Goal: Information Seeking & Learning: Compare options

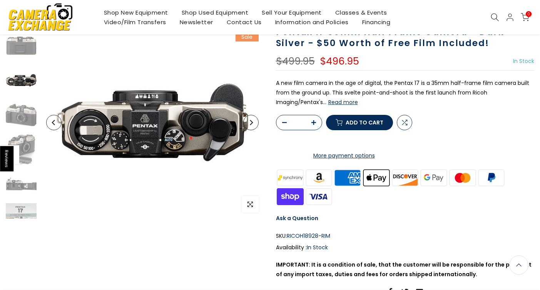
scroll to position [65, 0]
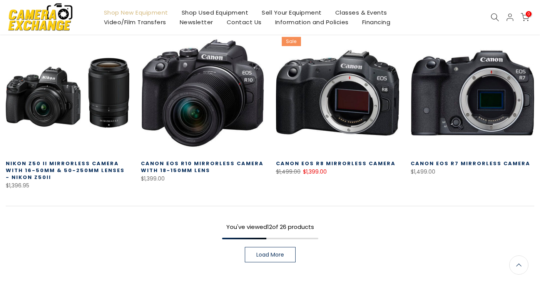
scroll to position [519, 0]
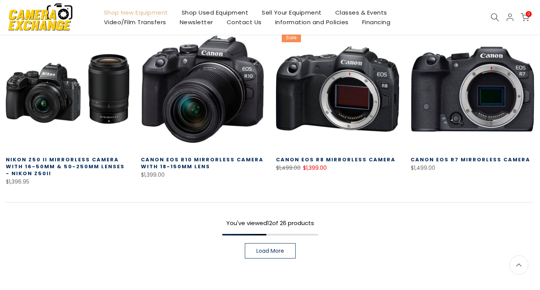
click at [273, 252] on span "Load More" at bounding box center [270, 250] width 28 height 5
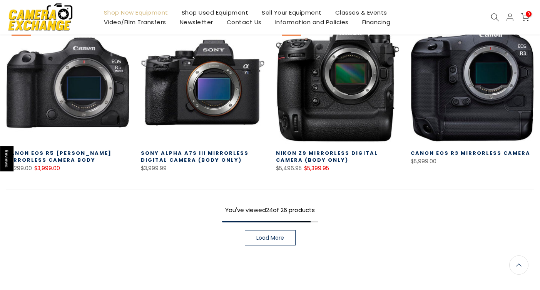
scroll to position [1033, 0]
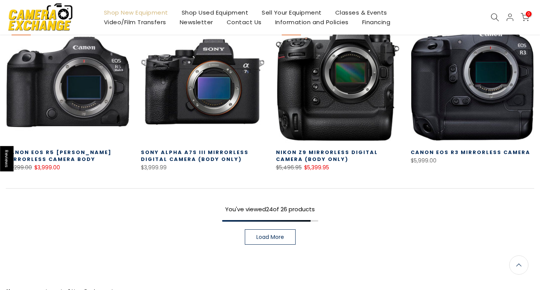
click at [273, 237] on span "Load More" at bounding box center [270, 237] width 28 height 5
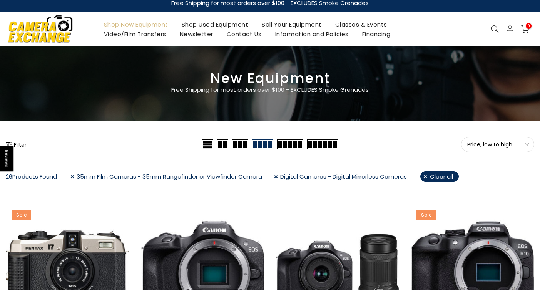
scroll to position [4, 0]
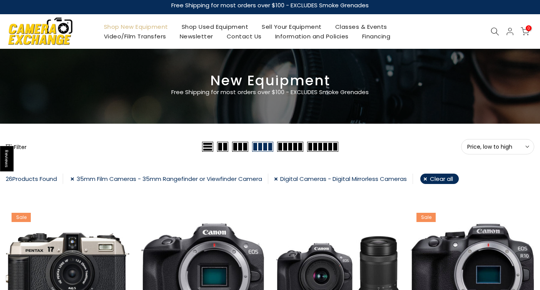
click at [149, 28] on link "Shop New Equipment" at bounding box center [136, 27] width 78 height 10
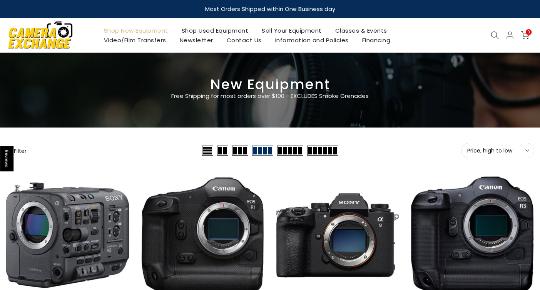
click at [22, 151] on button "Filter" at bounding box center [16, 151] width 21 height 8
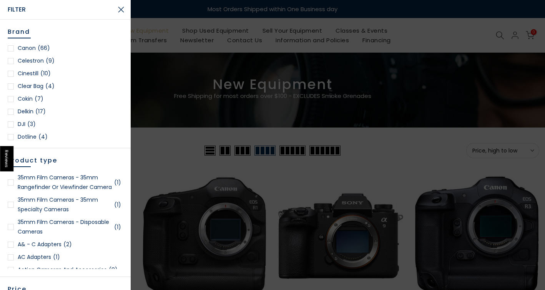
scroll to position [64, 0]
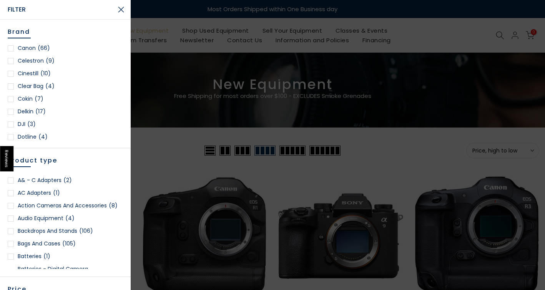
click at [11, 209] on div at bounding box center [11, 206] width 6 height 6
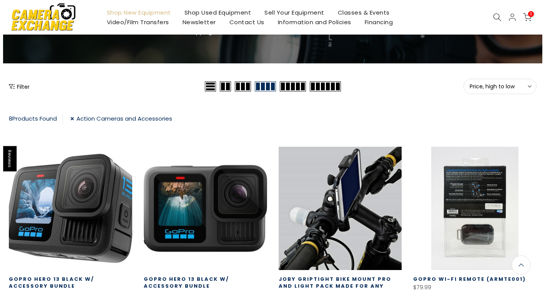
scroll to position [65, 0]
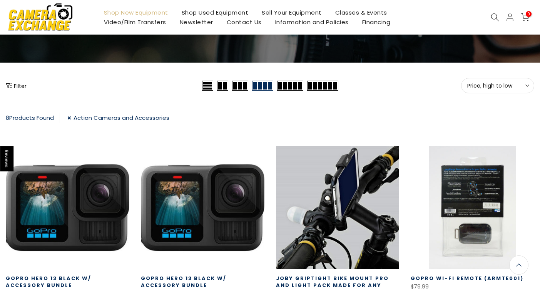
click at [23, 84] on button "Filter" at bounding box center [16, 86] width 21 height 8
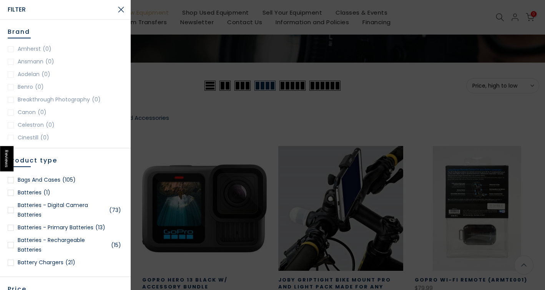
scroll to position [64, 0]
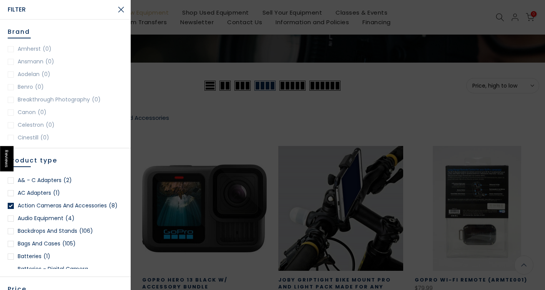
click at [10, 209] on div at bounding box center [11, 206] width 6 height 6
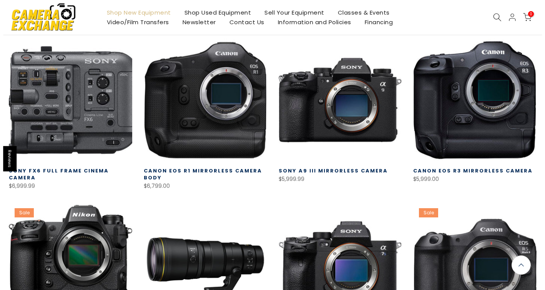
scroll to position [6, 0]
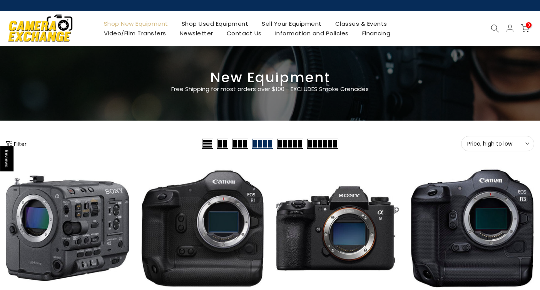
click at [24, 147] on button "Filter" at bounding box center [16, 144] width 21 height 8
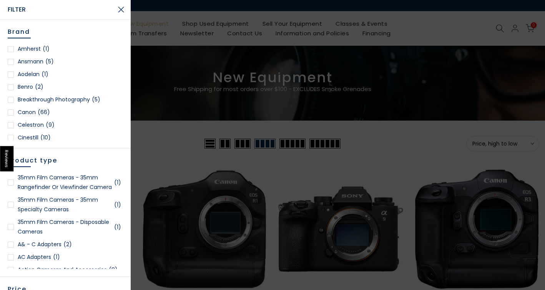
click at [10, 208] on div at bounding box center [11, 205] width 6 height 6
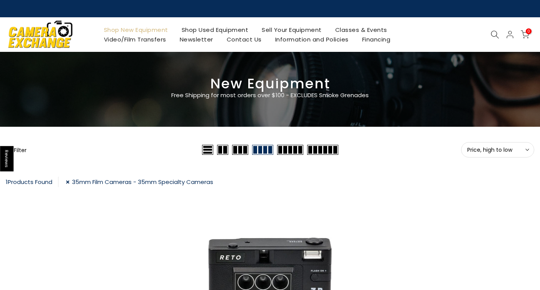
click at [21, 149] on button "Filter" at bounding box center [16, 150] width 21 height 8
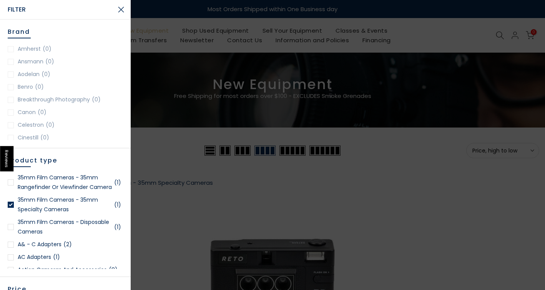
click at [8, 208] on div at bounding box center [11, 205] width 6 height 6
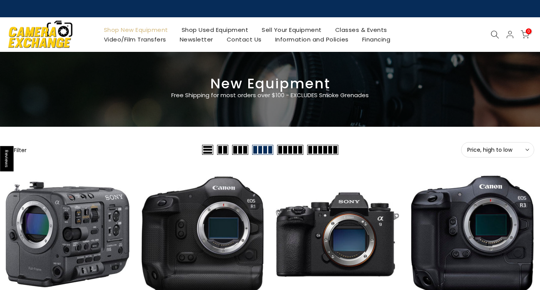
click at [22, 150] on button "Filter" at bounding box center [16, 150] width 21 height 8
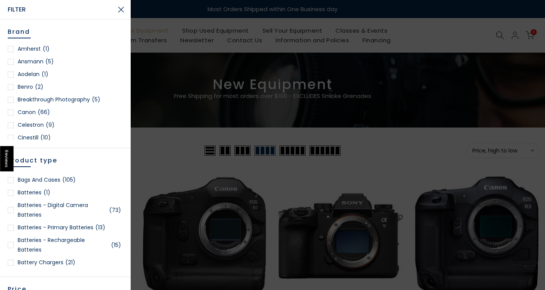
scroll to position [192, 0]
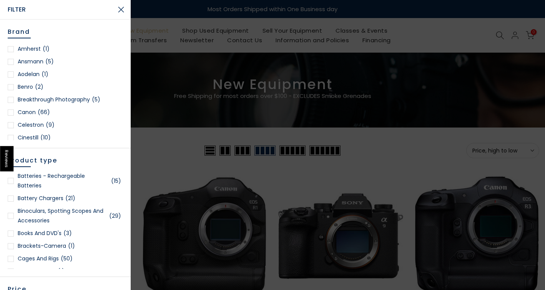
click at [10, 219] on div at bounding box center [11, 216] width 6 height 6
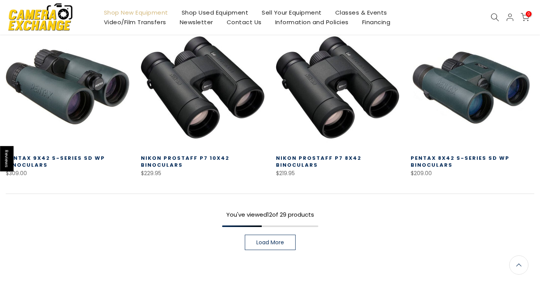
scroll to position [519, 0]
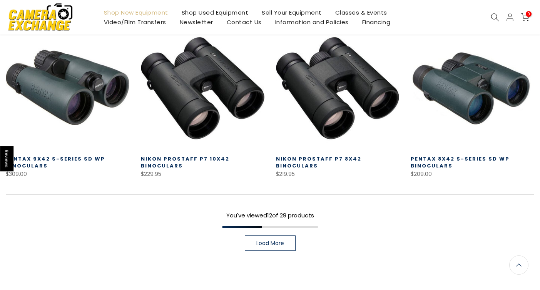
click at [283, 242] on link "Load More" at bounding box center [270, 243] width 51 height 15
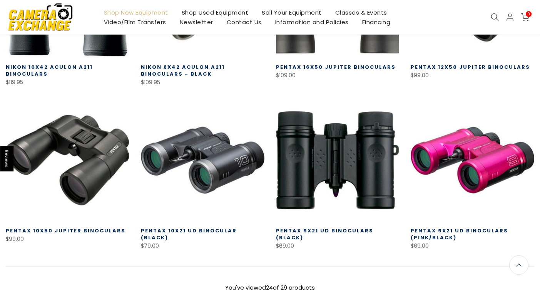
scroll to position [969, 0]
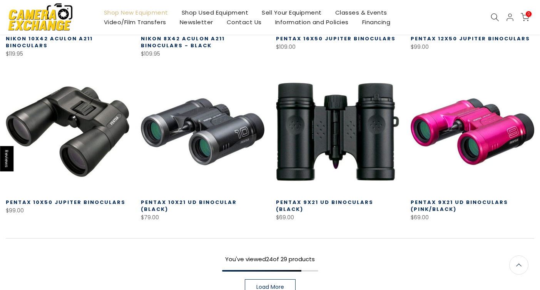
click at [283, 285] on span "Load More" at bounding box center [270, 287] width 28 height 5
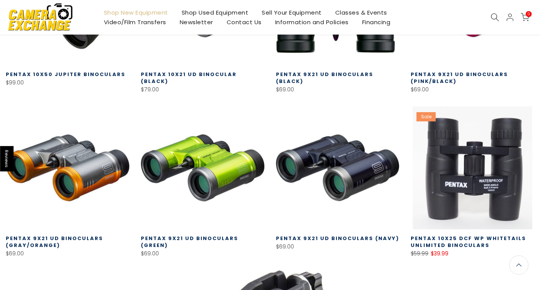
scroll to position [1096, 0]
click at [462, 178] on link at bounding box center [471, 168] width 123 height 123
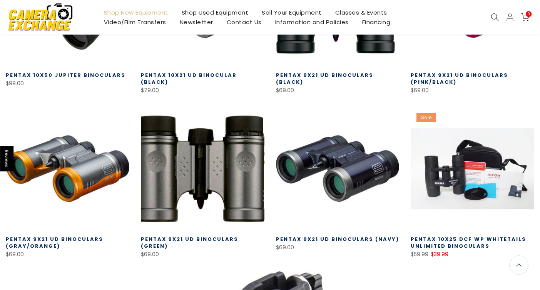
scroll to position [1097, 0]
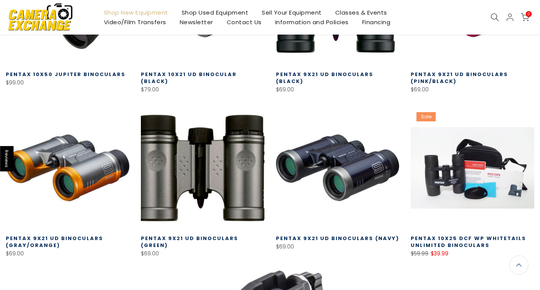
click at [204, 162] on link at bounding box center [202, 168] width 123 height 123
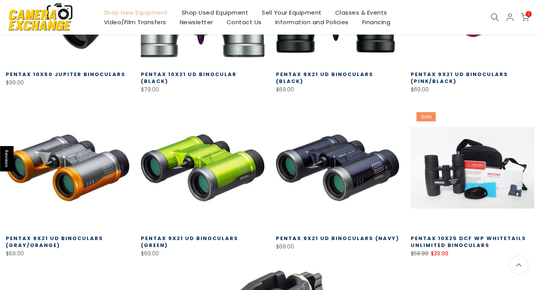
drag, startPoint x: 204, startPoint y: 162, endPoint x: 190, endPoint y: 52, distance: 111.3
click at [190, 52] on link at bounding box center [202, 3] width 123 height 123
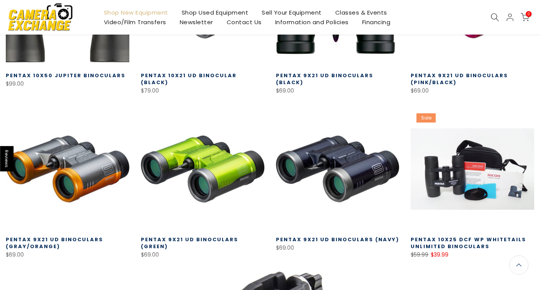
scroll to position [943, 0]
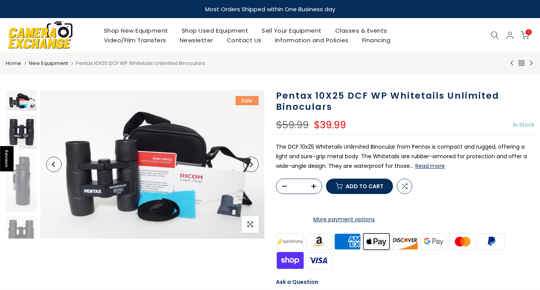
click at [21, 133] on img at bounding box center [21, 132] width 31 height 35
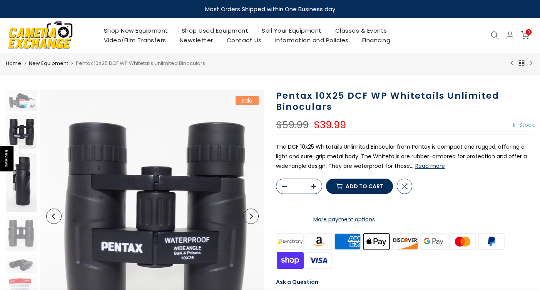
click at [19, 178] on img at bounding box center [21, 182] width 31 height 59
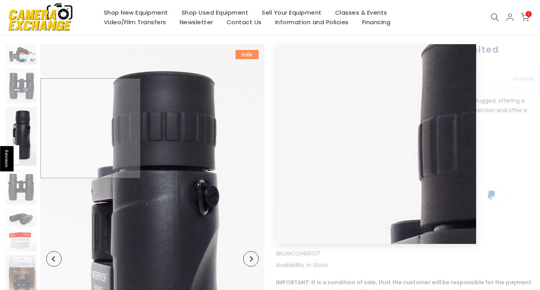
scroll to position [64, 0]
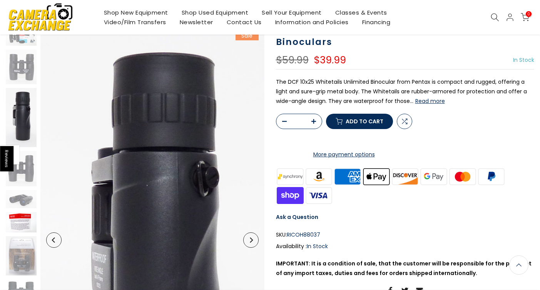
click at [17, 212] on img at bounding box center [21, 222] width 31 height 20
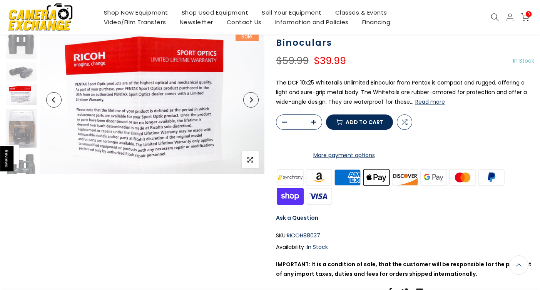
scroll to position [65, 0]
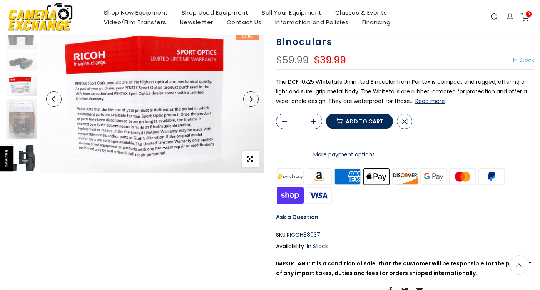
click at [28, 167] on img at bounding box center [21, 158] width 31 height 31
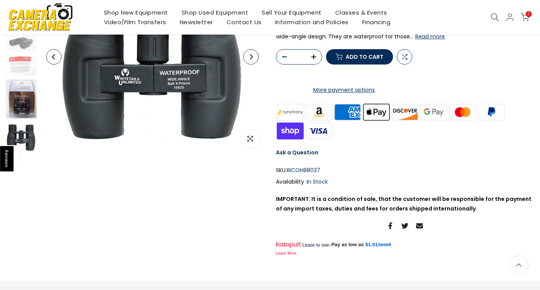
scroll to position [128, 0]
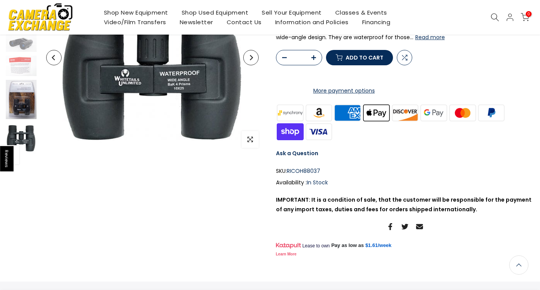
click at [24, 100] on img at bounding box center [21, 99] width 31 height 39
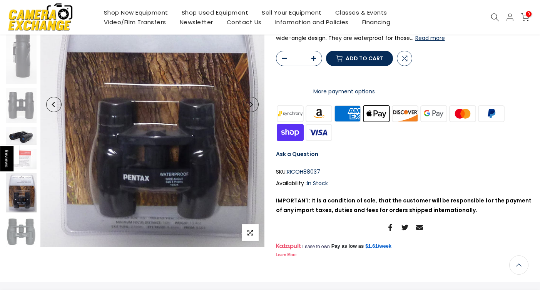
scroll to position [129, 0]
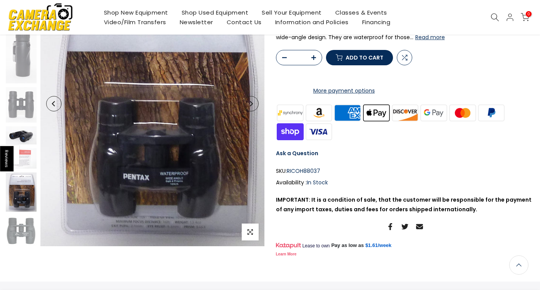
click at [25, 135] on img at bounding box center [21, 136] width 31 height 18
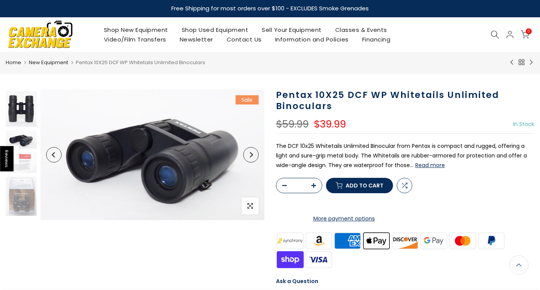
scroll to position [127, 0]
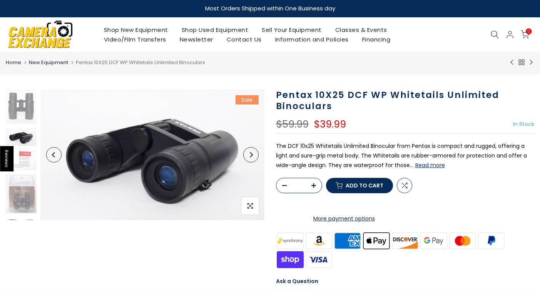
click at [18, 135] on img at bounding box center [21, 137] width 31 height 18
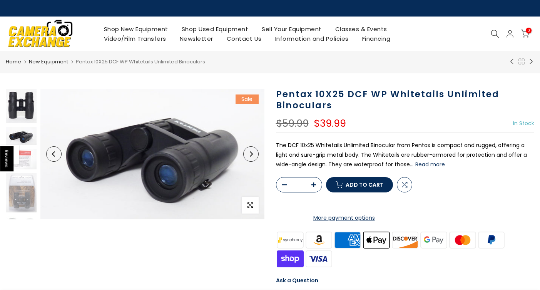
click at [26, 105] on img at bounding box center [21, 105] width 31 height 35
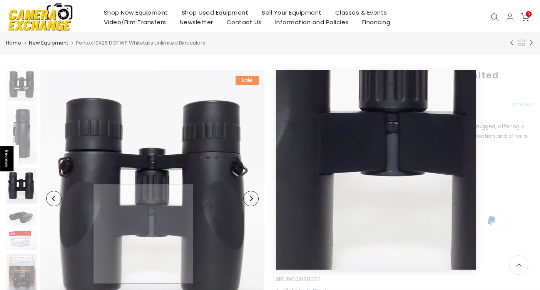
scroll to position [2, 0]
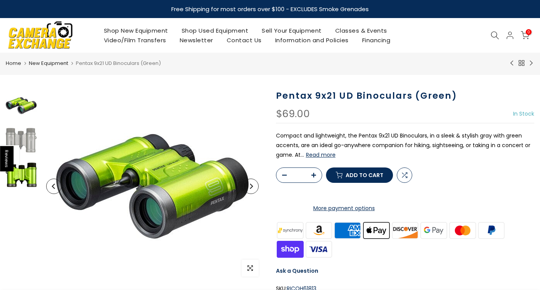
click at [35, 182] on img at bounding box center [21, 175] width 31 height 31
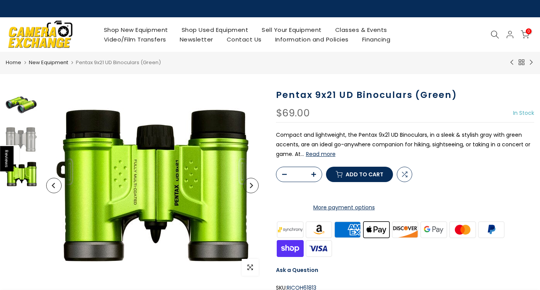
click at [32, 109] on img at bounding box center [21, 105] width 31 height 31
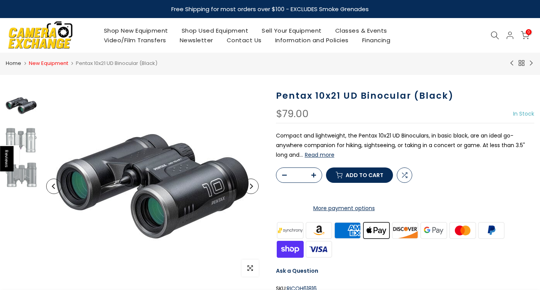
click at [52, 65] on link "New Equipment" at bounding box center [48, 64] width 39 height 8
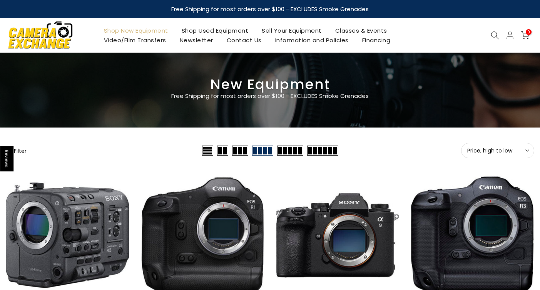
click at [23, 150] on button "Filter" at bounding box center [16, 151] width 21 height 8
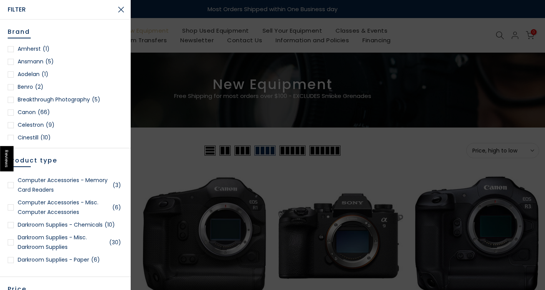
scroll to position [513, 0]
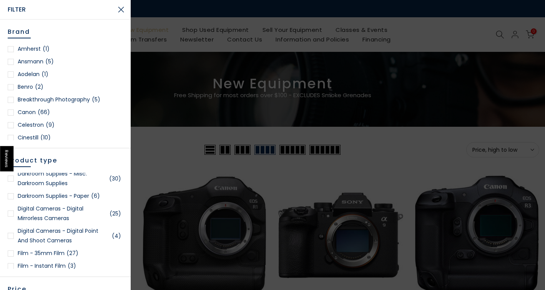
click at [14, 223] on link "Digital Cameras - Digital Mirrorless Cameras (25)" at bounding box center [65, 213] width 115 height 19
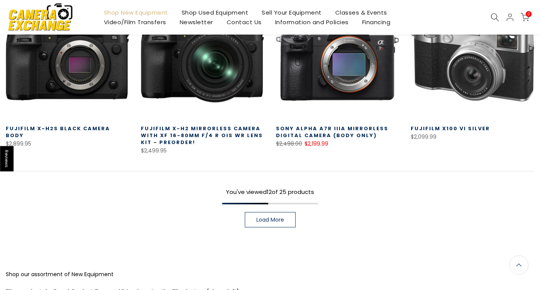
scroll to position [542, 0]
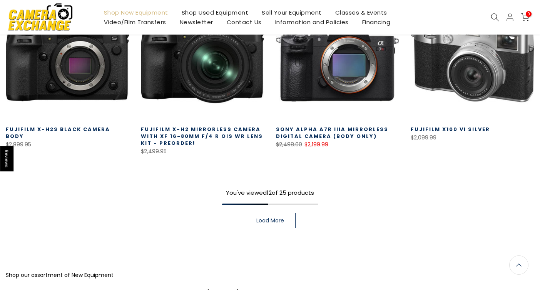
click at [273, 228] on link "Load More" at bounding box center [270, 220] width 51 height 15
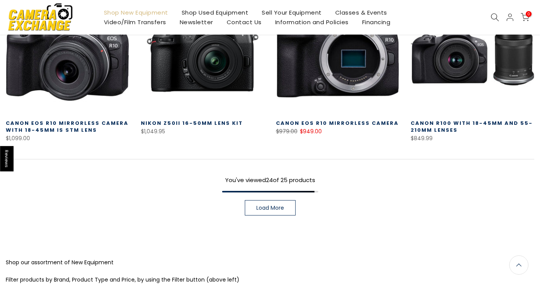
scroll to position [1056, 0]
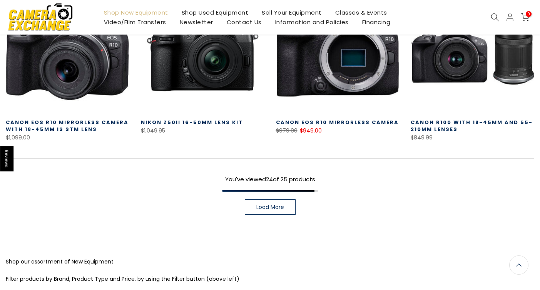
click at [275, 205] on link "Load More" at bounding box center [270, 207] width 51 height 15
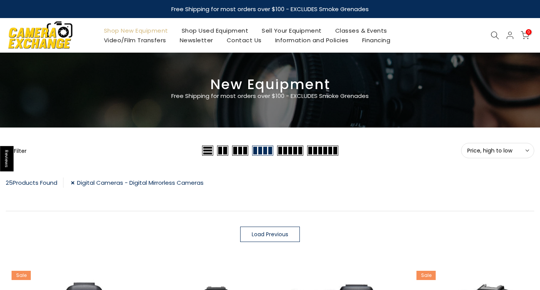
click at [22, 151] on button "Filter" at bounding box center [16, 151] width 21 height 8
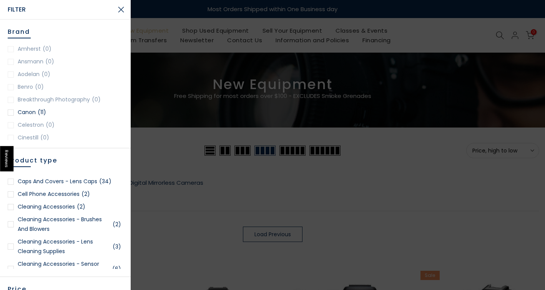
scroll to position [513, 0]
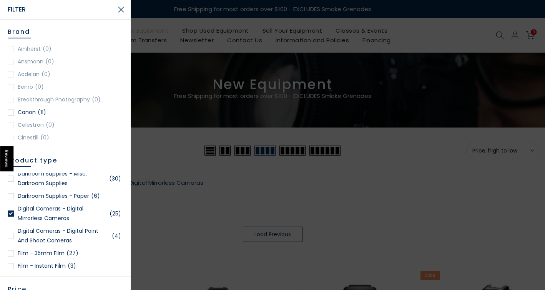
click at [13, 217] on div at bounding box center [11, 214] width 6 height 6
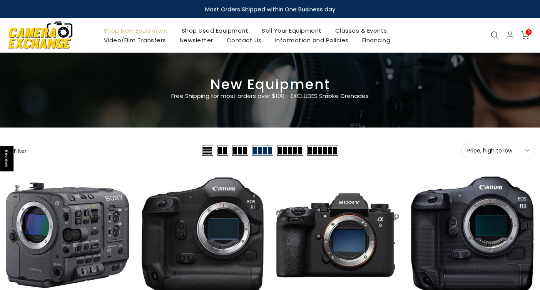
click at [23, 152] on button "Filter" at bounding box center [16, 151] width 21 height 8
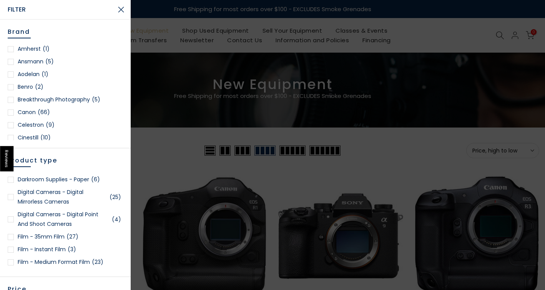
scroll to position [513, 0]
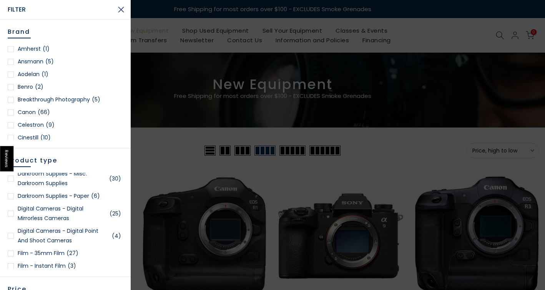
click at [12, 239] on div at bounding box center [11, 236] width 6 height 6
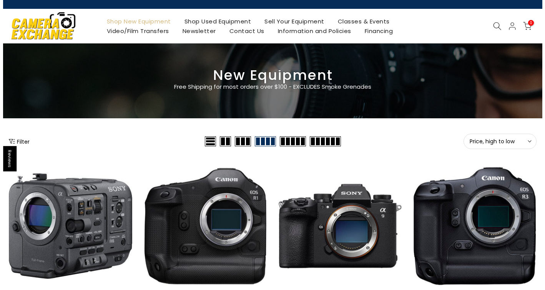
scroll to position [9, 0]
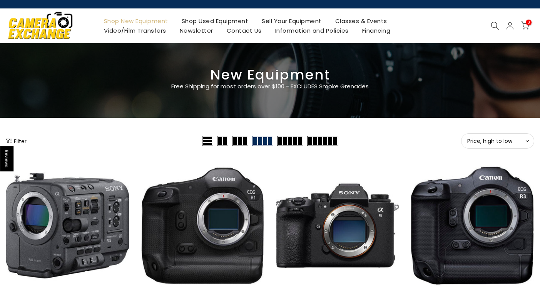
click at [18, 142] on button "Filter" at bounding box center [16, 141] width 21 height 8
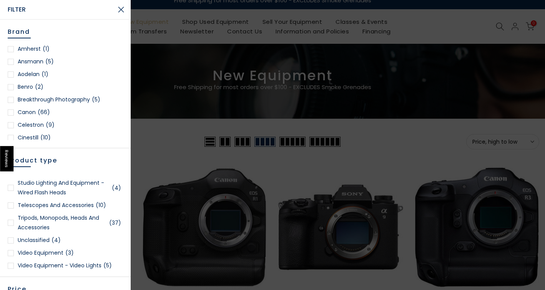
scroll to position [1724, 0]
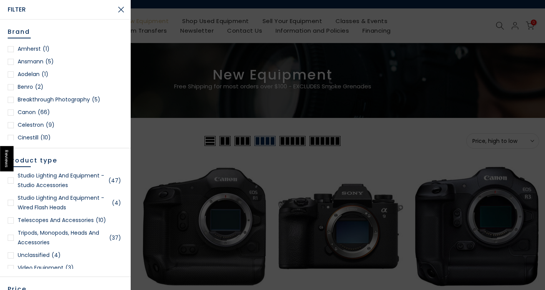
click at [13, 224] on div at bounding box center [11, 221] width 6 height 6
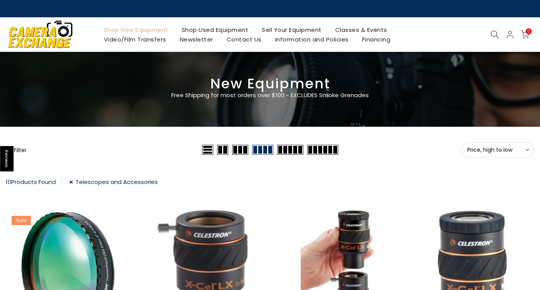
click at [21, 151] on button "Filter" at bounding box center [16, 150] width 21 height 8
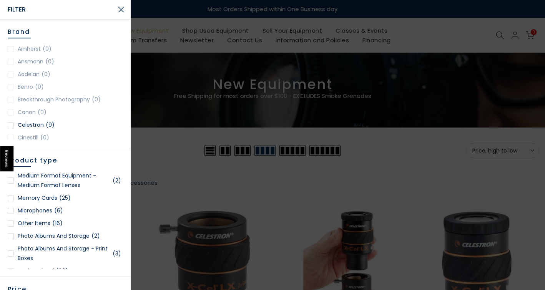
scroll to position [1340, 0]
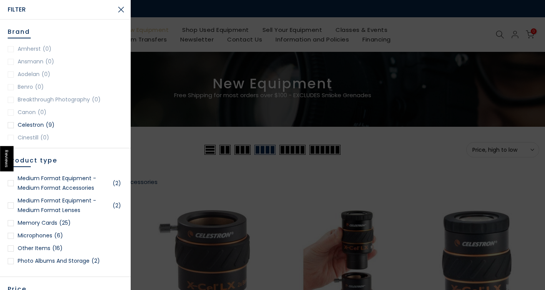
click at [10, 227] on div at bounding box center [11, 223] width 6 height 6
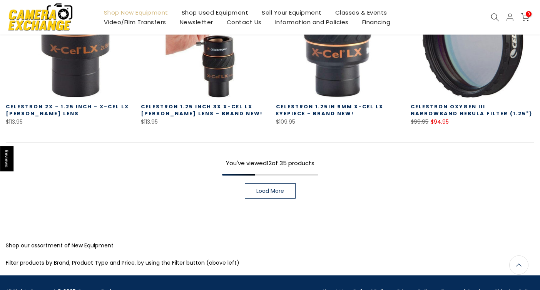
scroll to position [584, 0]
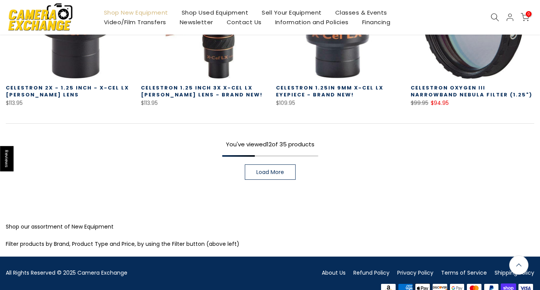
click at [268, 177] on link "Load More" at bounding box center [270, 172] width 51 height 15
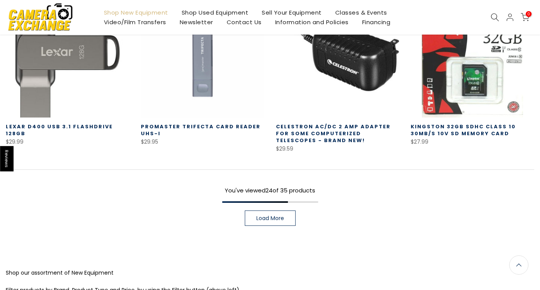
scroll to position [1033, 0]
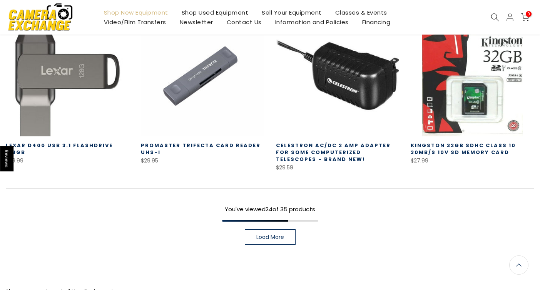
click at [265, 238] on span "Load More" at bounding box center [270, 237] width 28 height 5
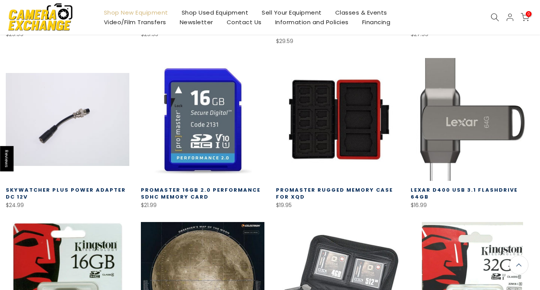
scroll to position [1142, 0]
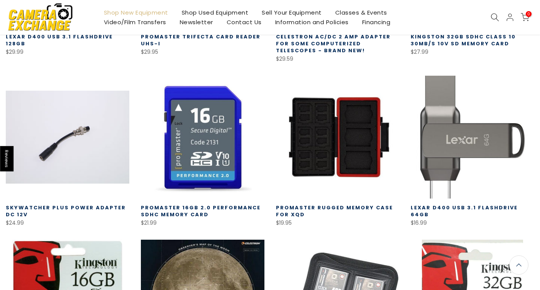
click at [228, 14] on link "Shop Used Equipment" at bounding box center [215, 13] width 80 height 10
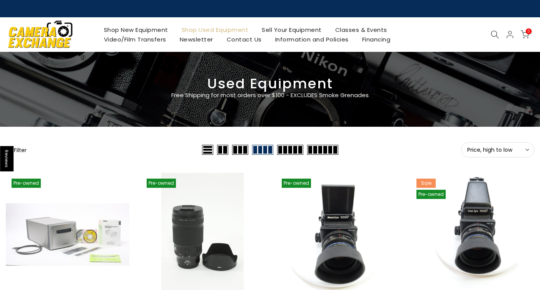
click at [527, 148] on icon at bounding box center [527, 150] width 4 height 4
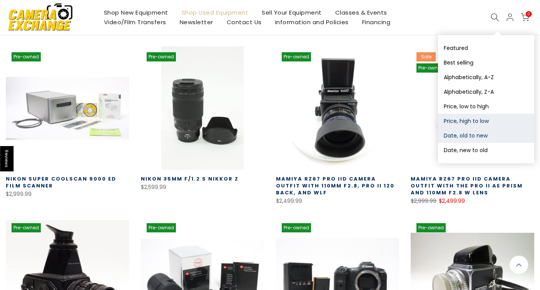
scroll to position [128, 0]
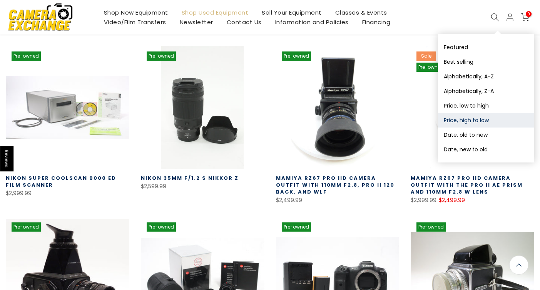
click at [465, 124] on button "Price, high to low" at bounding box center [486, 120] width 96 height 15
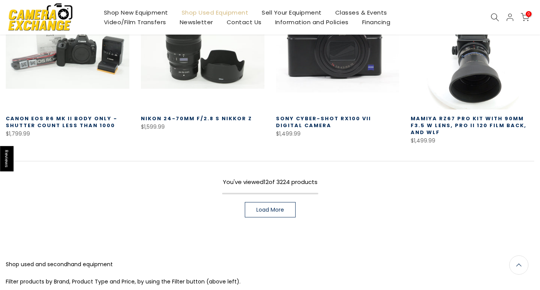
scroll to position [583, 0]
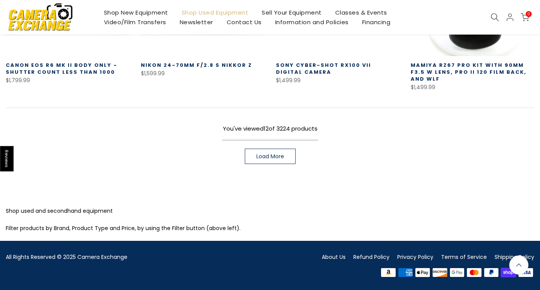
click at [258, 158] on span "Load More" at bounding box center [270, 156] width 28 height 5
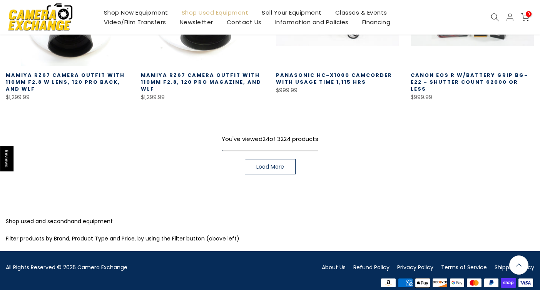
scroll to position [1089, 0]
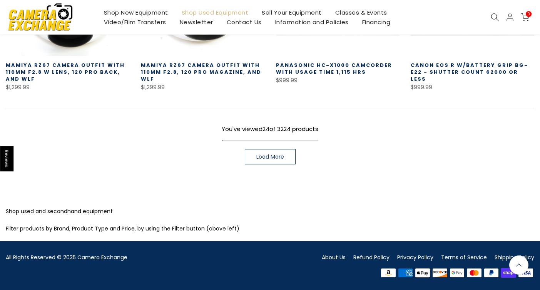
click at [285, 163] on link "Load More" at bounding box center [270, 156] width 51 height 15
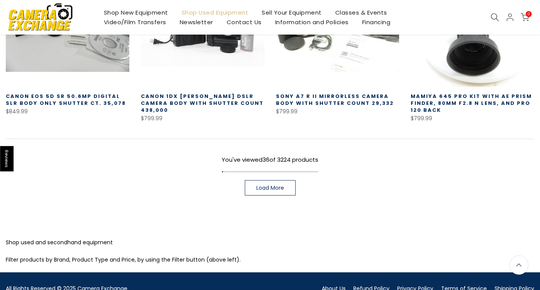
scroll to position [1602, 0]
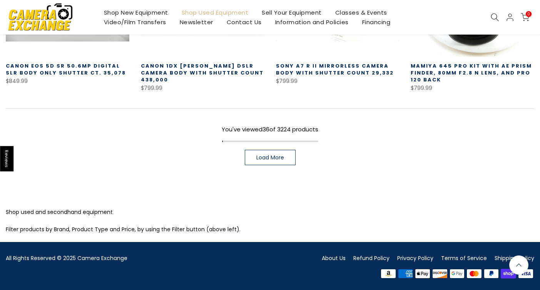
click at [285, 163] on link "Load More" at bounding box center [270, 157] width 51 height 15
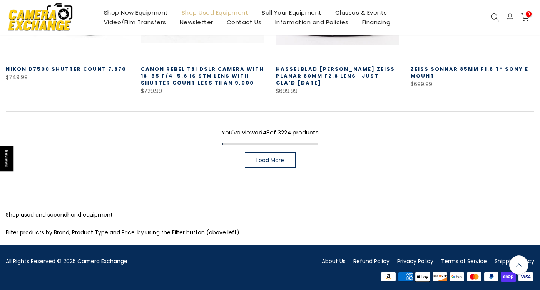
scroll to position [2115, 0]
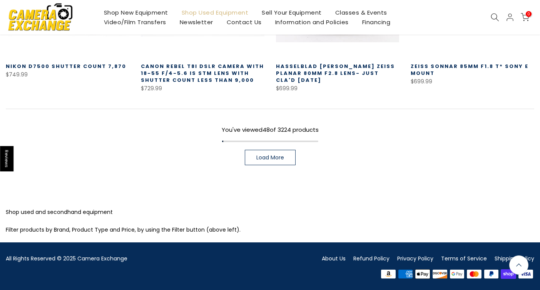
click at [251, 158] on link "Load More" at bounding box center [270, 157] width 51 height 15
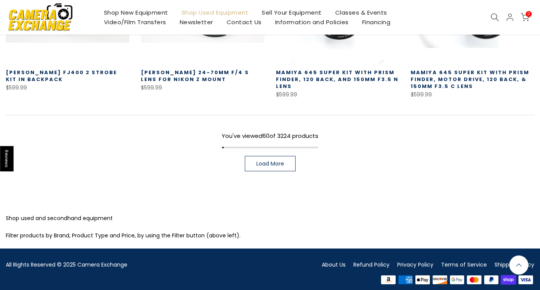
scroll to position [2622, 0]
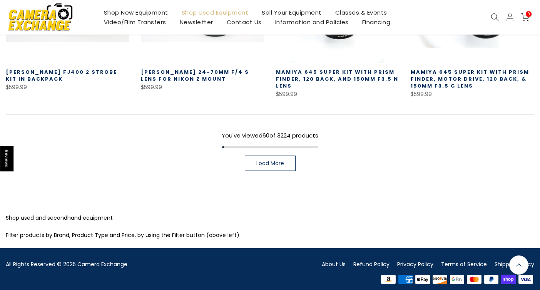
click at [273, 161] on link "Load More" at bounding box center [270, 163] width 51 height 15
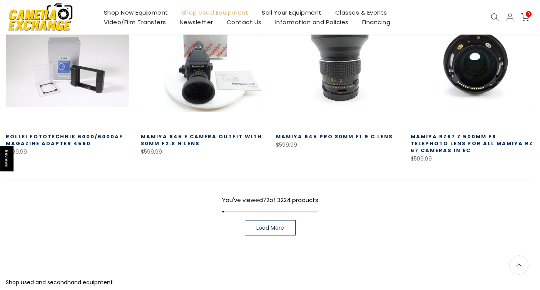
scroll to position [3135, 0]
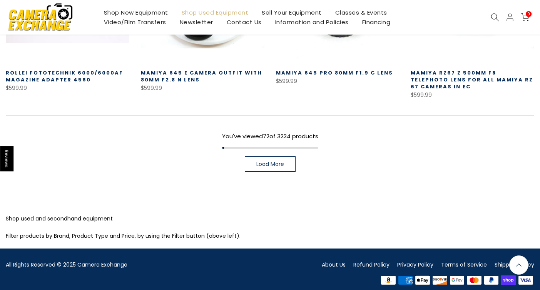
click at [270, 162] on link "Load More" at bounding box center [270, 164] width 51 height 15
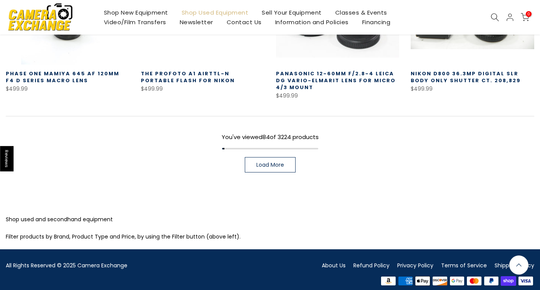
scroll to position [3649, 0]
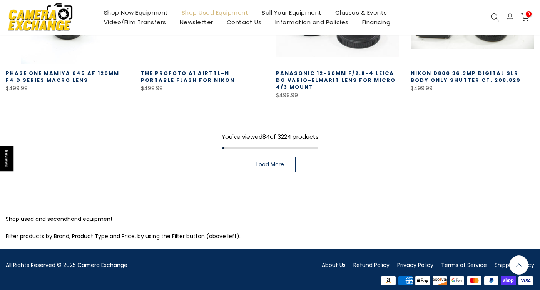
click at [270, 162] on link "Load More" at bounding box center [270, 164] width 51 height 15
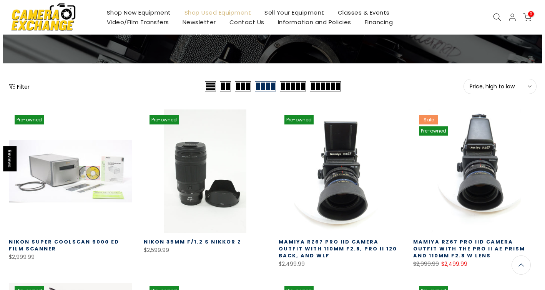
scroll to position [65, 0]
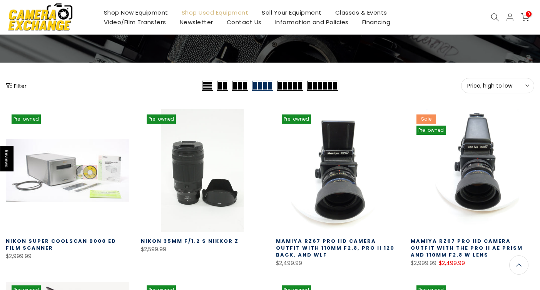
click at [22, 88] on button "Filter" at bounding box center [16, 86] width 21 height 8
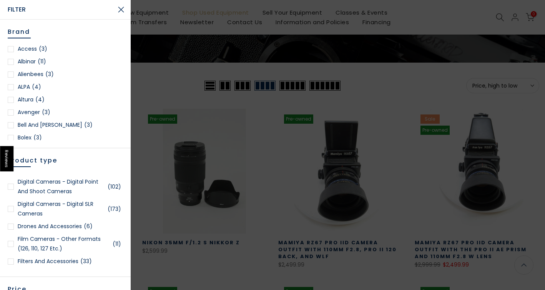
scroll to position [64, 0]
click at [12, 227] on div at bounding box center [11, 227] width 6 height 6
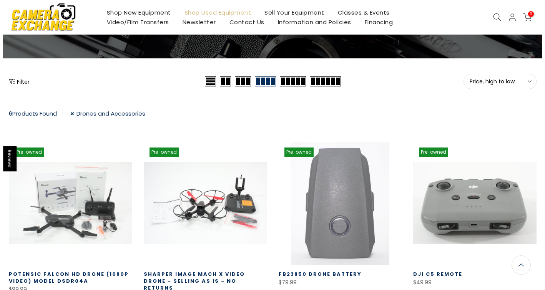
scroll to position [70, 0]
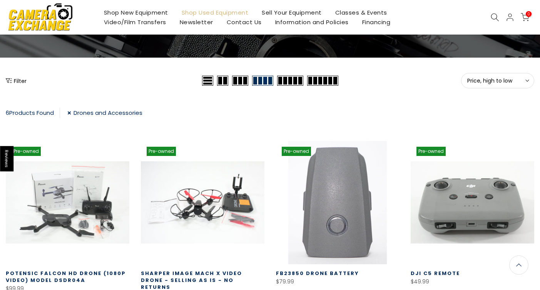
click at [22, 84] on button "Filter" at bounding box center [16, 81] width 21 height 8
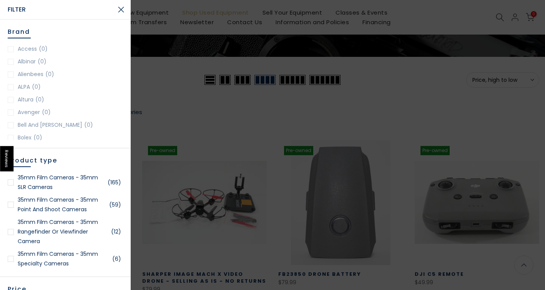
scroll to position [69, 0]
click at [11, 260] on div at bounding box center [11, 259] width 6 height 6
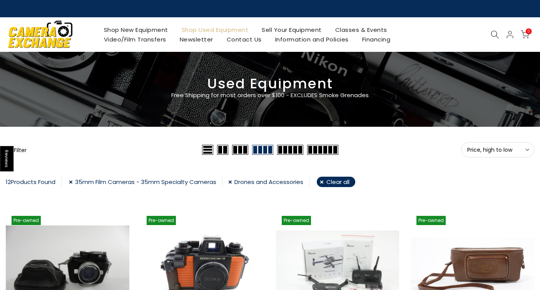
click at [231, 182] on link "Drones and Accessories" at bounding box center [268, 182] width 81 height 10
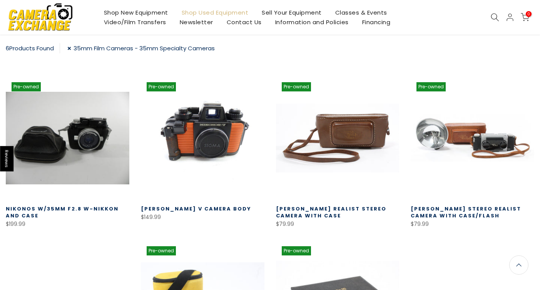
scroll to position [135, 0]
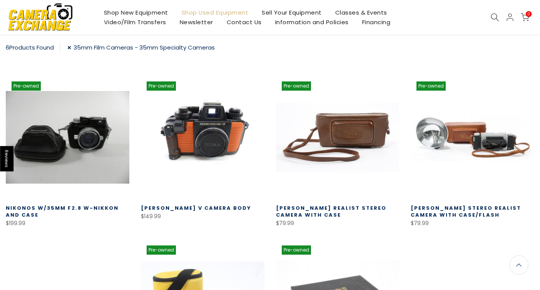
click at [71, 49] on link "35mm Film Cameras - 35mm Specialty Cameras" at bounding box center [140, 47] width 147 height 10
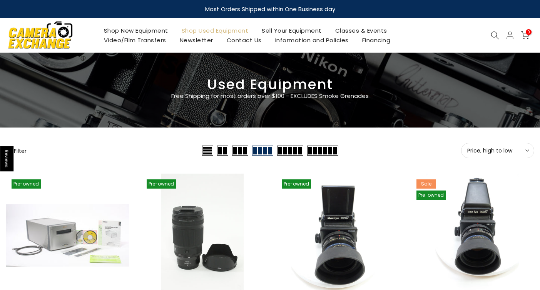
click at [23, 150] on button "Filter" at bounding box center [16, 151] width 21 height 8
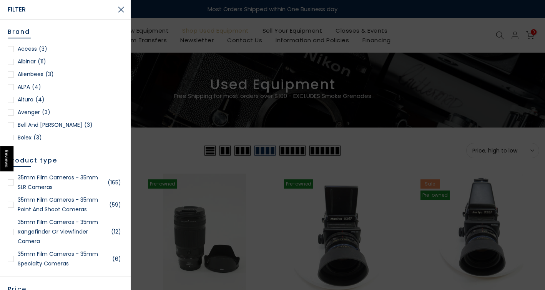
click at [12, 231] on div at bounding box center [11, 232] width 6 height 6
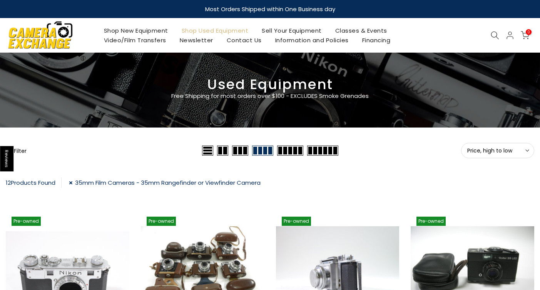
click at [492, 30] on div "Shop New Equipment Shop Used Equipment Sell Your Equipment Classes & Events Vid…" at bounding box center [270, 35] width 536 height 35
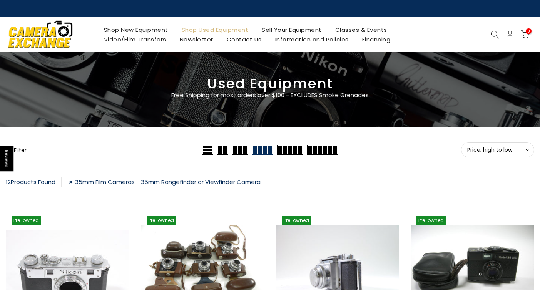
click at [493, 33] on icon at bounding box center [494, 34] width 8 height 8
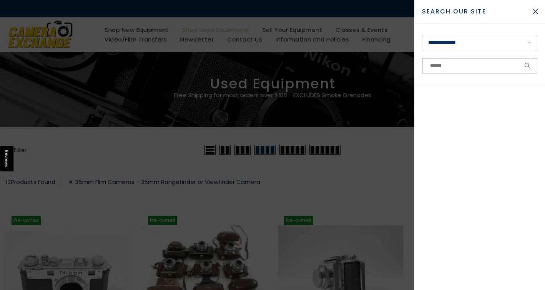
click at [473, 70] on input "text" at bounding box center [479, 65] width 115 height 15
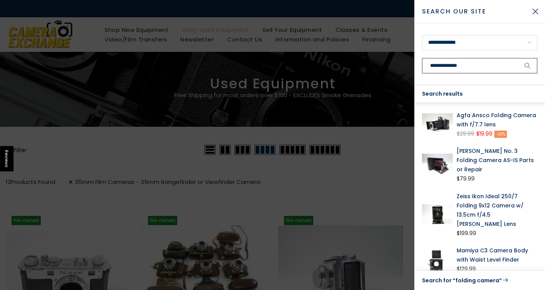
type input "**********"
click at [518, 58] on button "submit" at bounding box center [527, 65] width 19 height 15
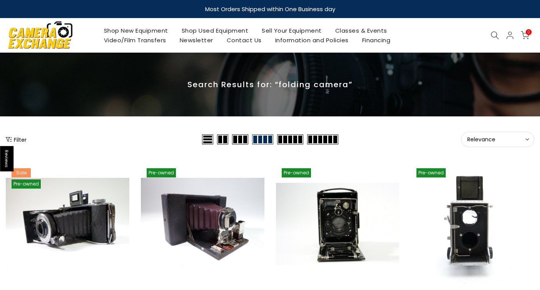
click at [497, 140] on span "Relevance" at bounding box center [497, 139] width 61 height 7
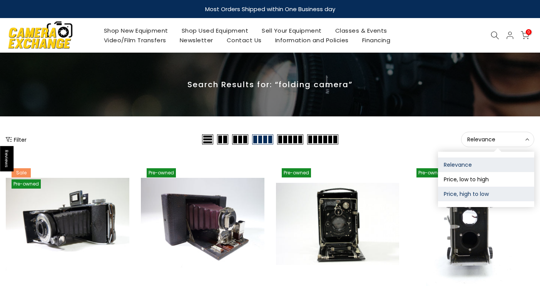
click at [484, 195] on button "Price, high to low" at bounding box center [486, 194] width 96 height 15
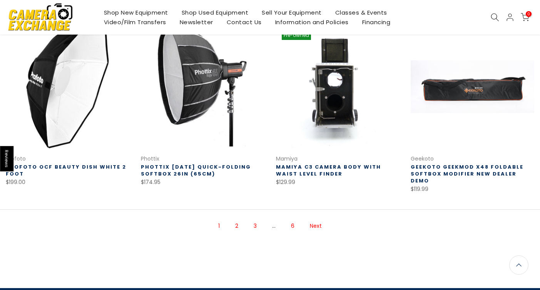
scroll to position [538, 0]
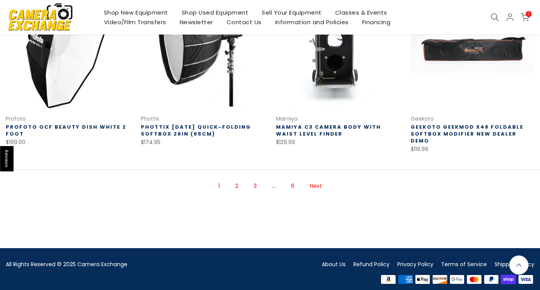
click at [236, 182] on link "2" at bounding box center [236, 186] width 11 height 13
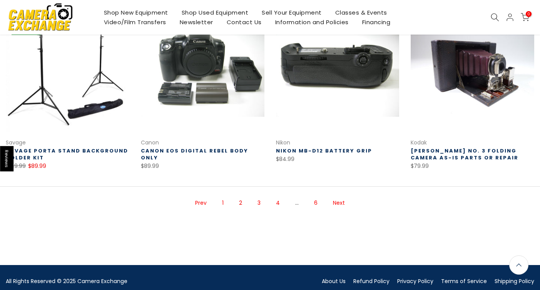
scroll to position [509, 0]
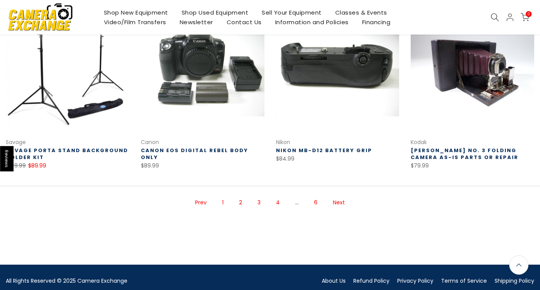
click at [259, 196] on link "3" at bounding box center [258, 202] width 11 height 13
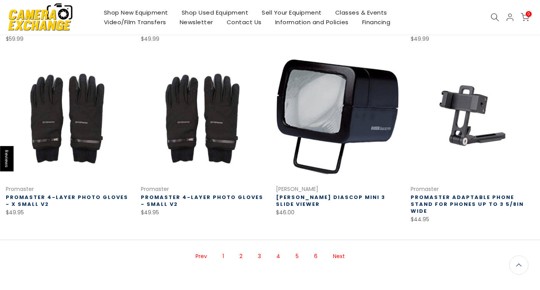
scroll to position [509, 0]
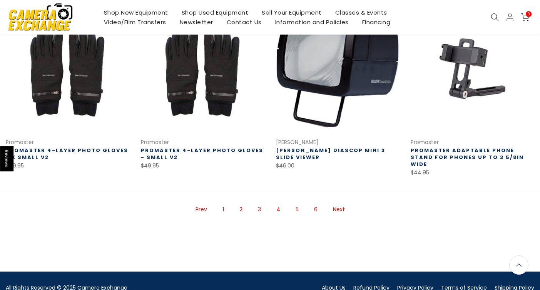
click at [261, 203] on span "3" at bounding box center [259, 209] width 11 height 13
click at [279, 203] on link "4" at bounding box center [278, 209] width 12 height 13
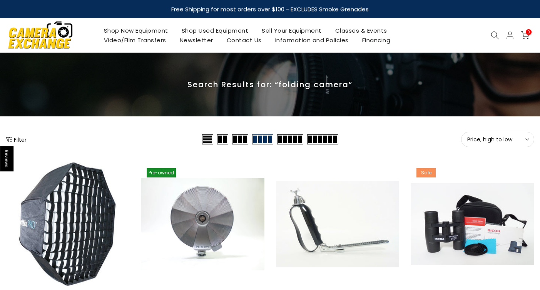
click at [495, 34] on icon at bounding box center [494, 35] width 8 height 8
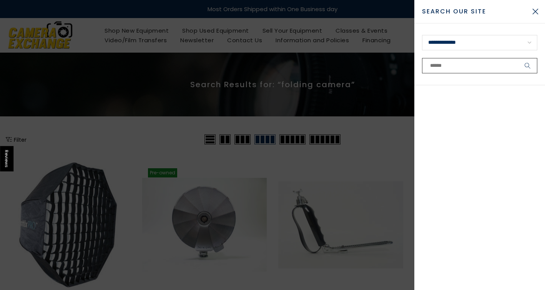
click at [464, 68] on input "text" at bounding box center [479, 65] width 115 height 15
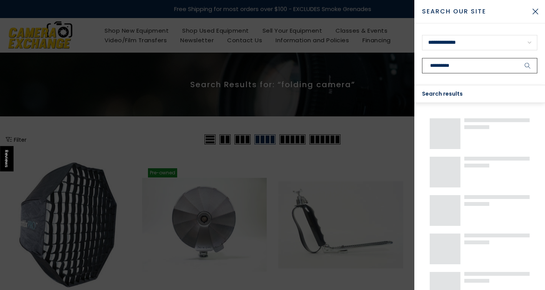
type input "**********"
click at [518, 58] on button "submit" at bounding box center [527, 65] width 19 height 15
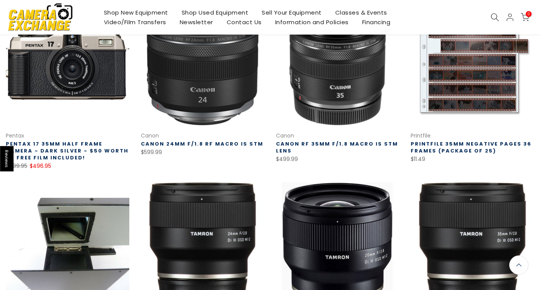
scroll to position [143, 0]
